Goal: Task Accomplishment & Management: Manage account settings

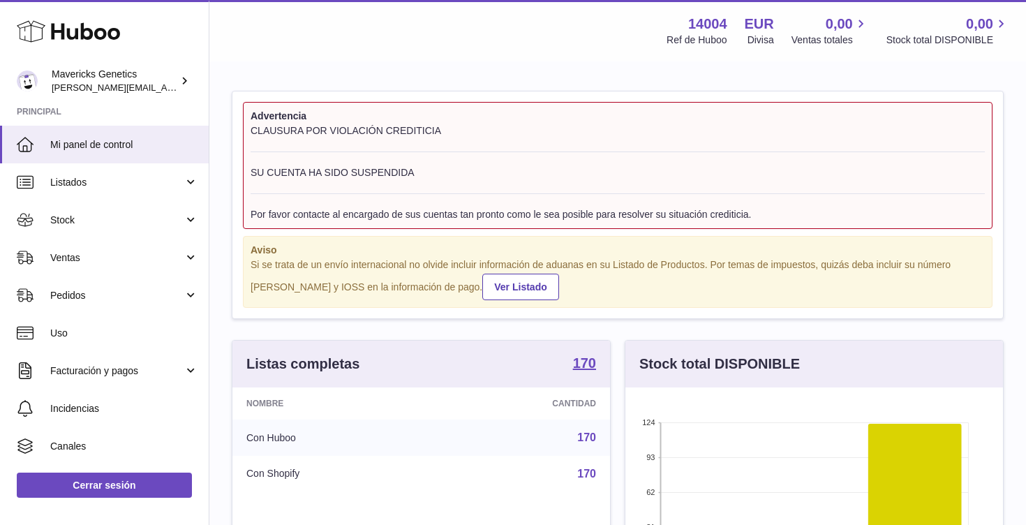
scroll to position [218, 378]
click at [81, 80] on div "Mavericks Genetics pablo@mavericksgenetics.com" at bounding box center [115, 81] width 126 height 27
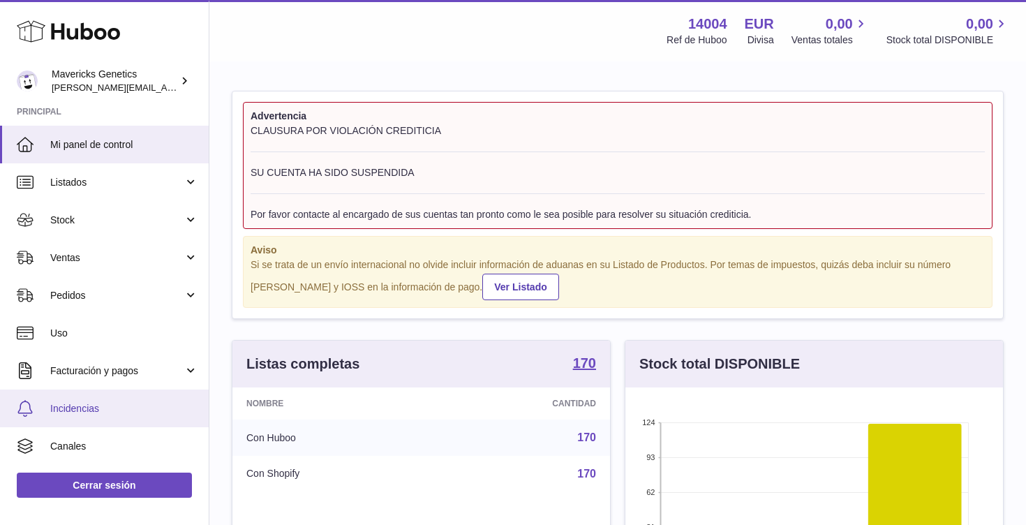
scroll to position [71, 0]
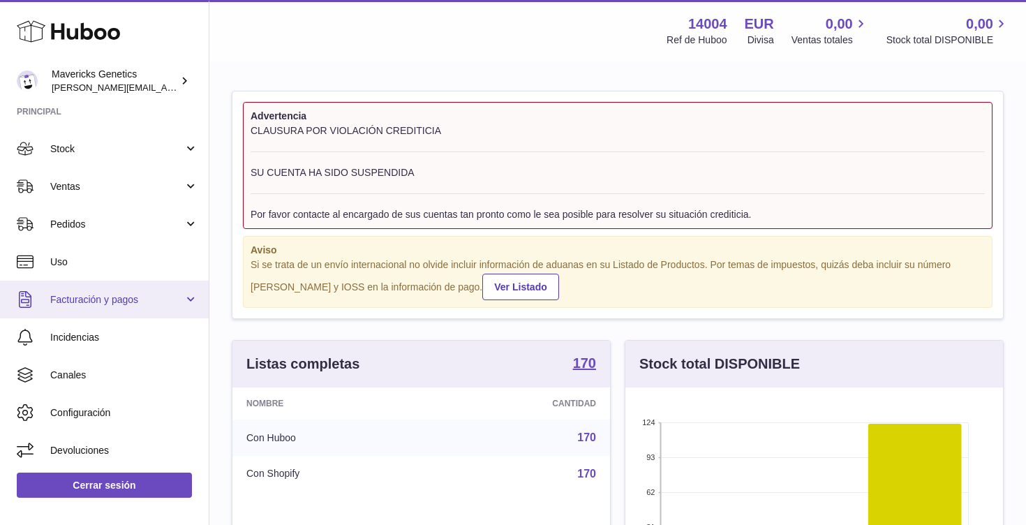
click at [179, 298] on span "Facturación y pagos" at bounding box center [116, 299] width 133 height 13
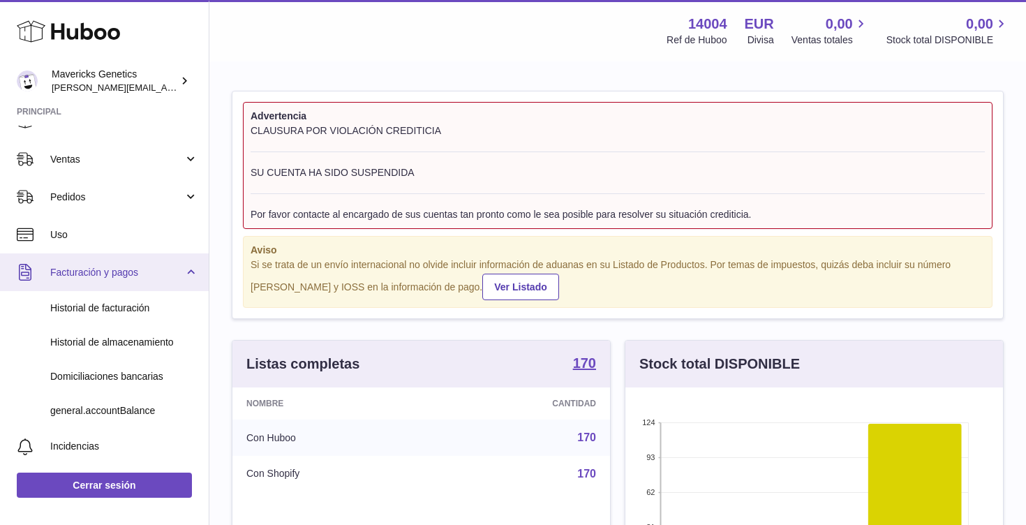
scroll to position [103, 0]
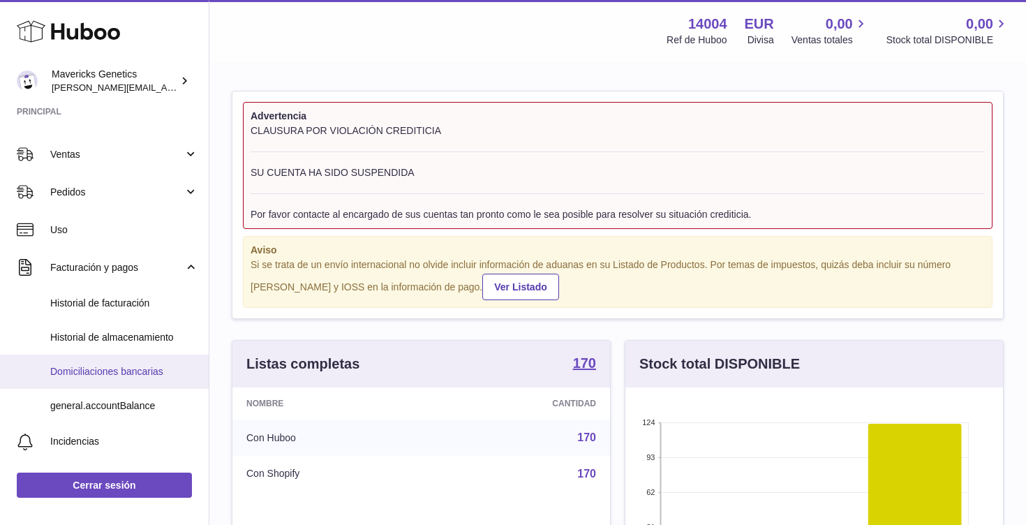
click at [124, 366] on span "Domiciliaciones bancarias" at bounding box center [124, 371] width 148 height 13
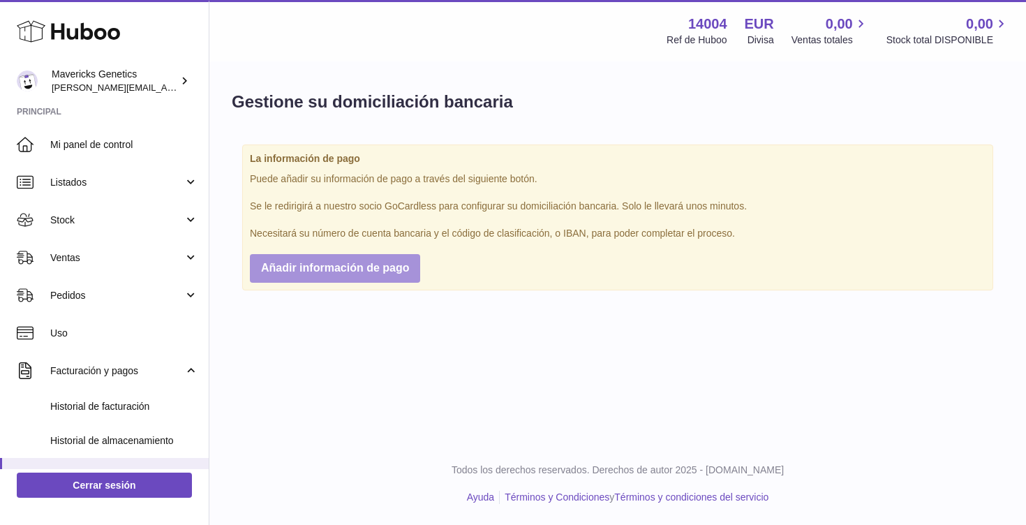
click at [359, 274] on button "Añadir información de pago" at bounding box center [335, 268] width 170 height 29
click at [366, 264] on span "Añadir información de pago" at bounding box center [335, 268] width 148 height 12
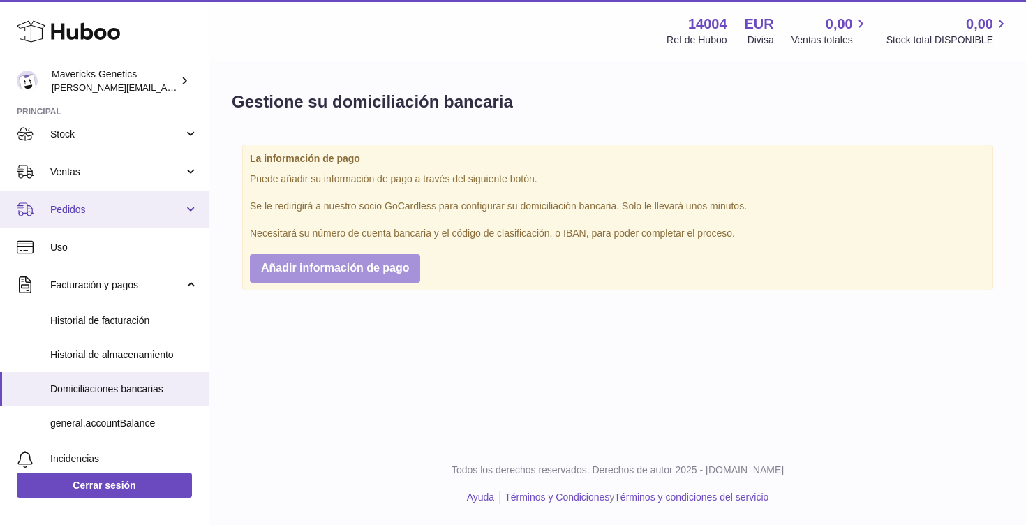
scroll to position [88, 0]
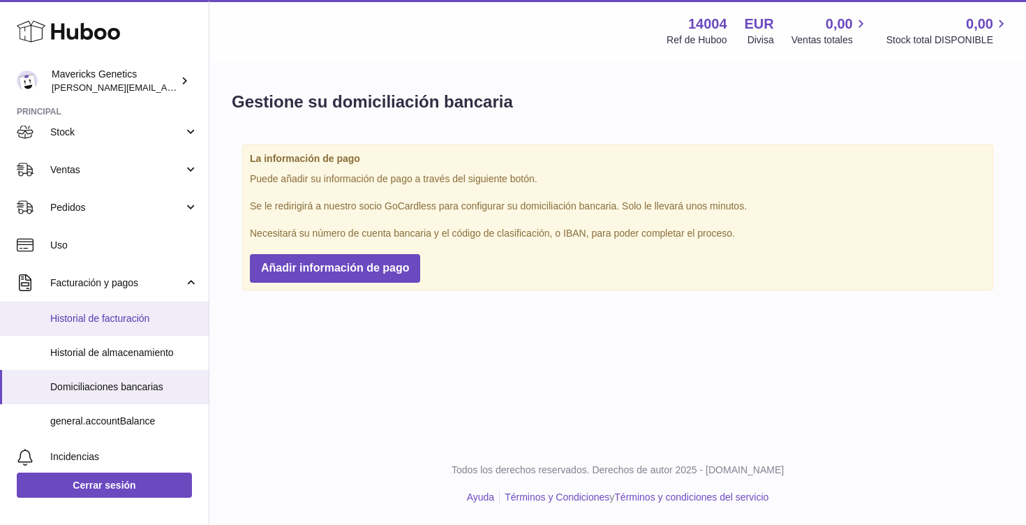
click at [158, 320] on span "Historial de facturación" at bounding box center [124, 318] width 148 height 13
